Goal: Task Accomplishment & Management: Manage account settings

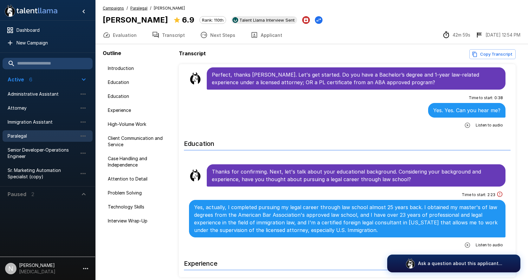
scroll to position [127, 0]
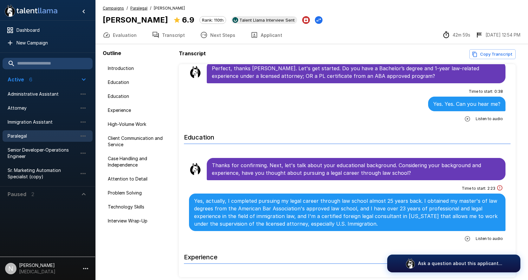
click at [27, 135] on span "Paralegal" at bounding box center [43, 136] width 70 height 6
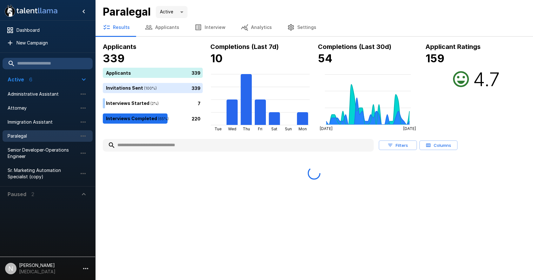
click at [164, 23] on button "Applicants" at bounding box center [162, 27] width 50 height 18
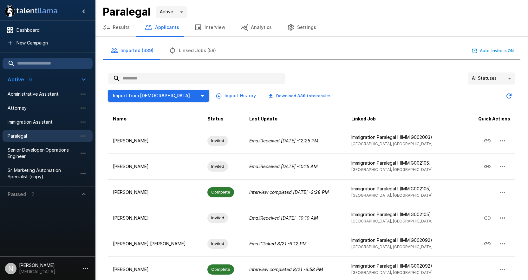
click at [182, 80] on input "text" at bounding box center [197, 78] width 178 height 11
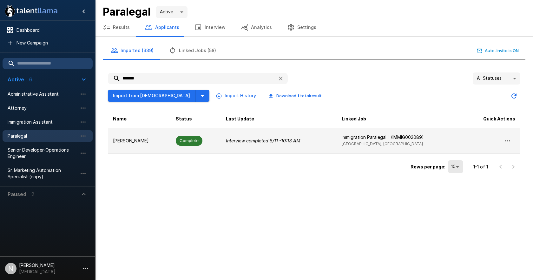
type input "*******"
click at [136, 136] on td "[PERSON_NAME]" at bounding box center [139, 141] width 63 height 26
